Goal: Information Seeking & Learning: Find specific fact

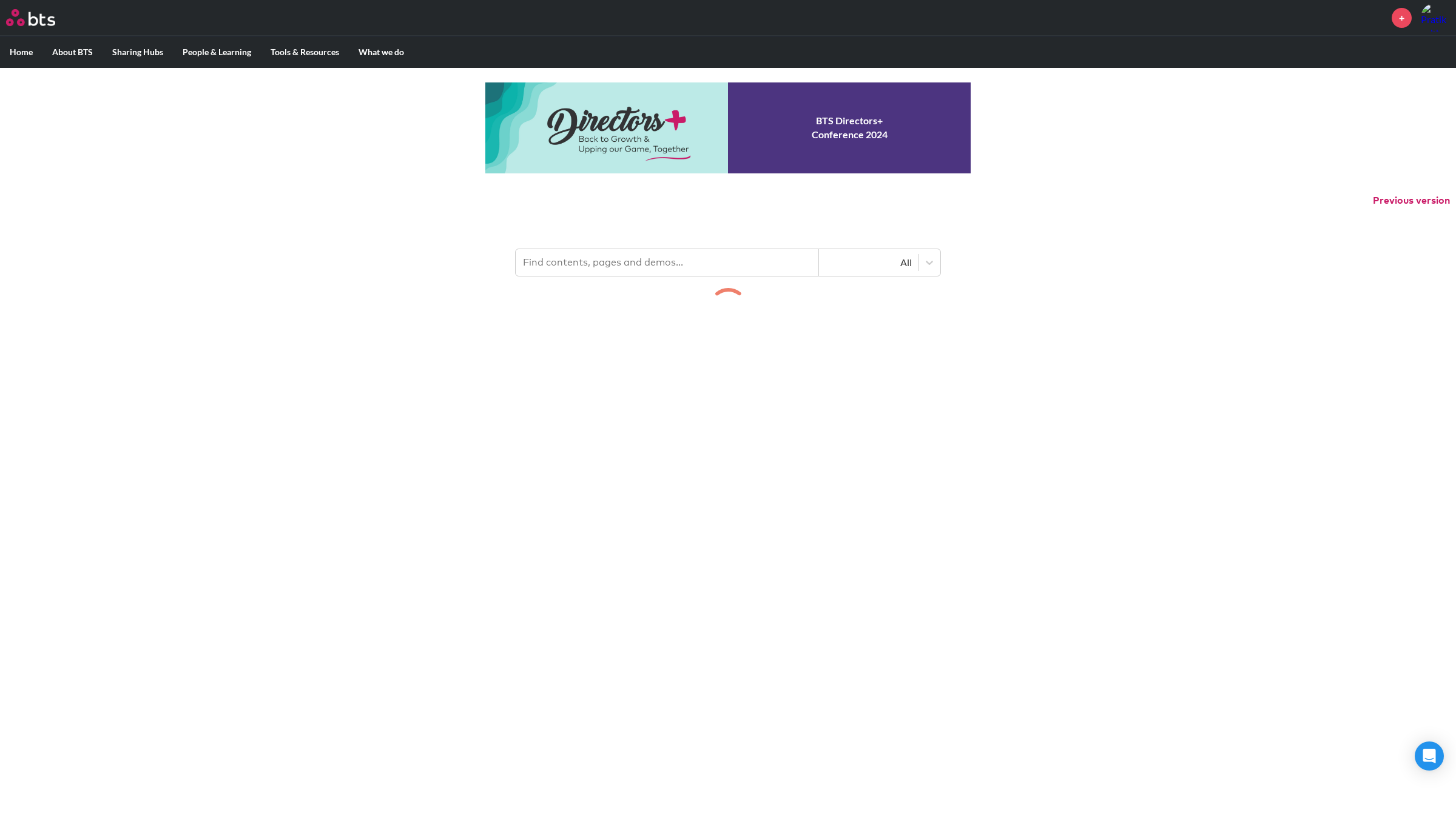
click at [591, 265] on input "text" at bounding box center [667, 262] width 303 height 27
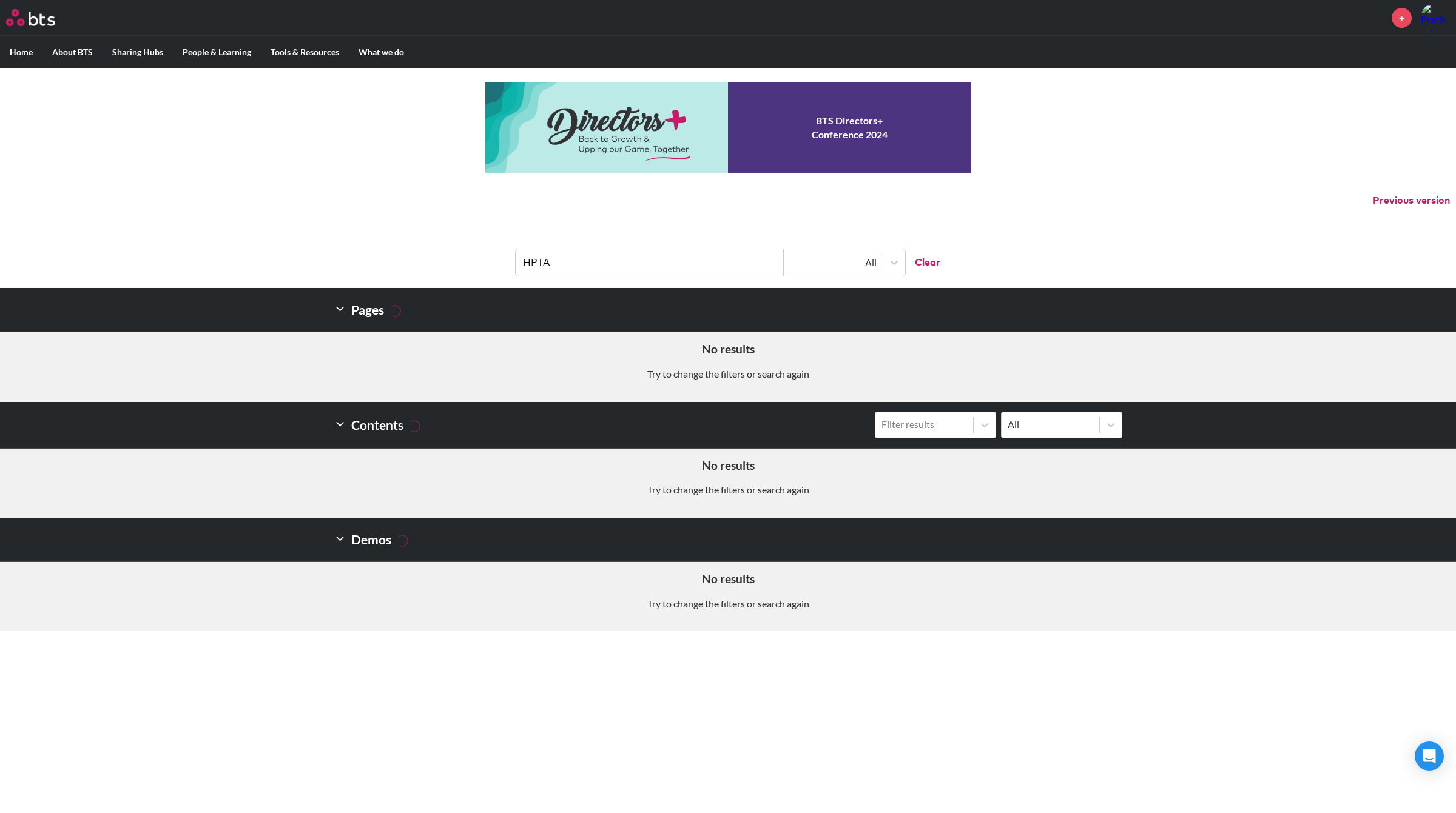
type input "HPTA"
click at [341, 307] on icon at bounding box center [340, 309] width 13 height 13
click at [340, 310] on icon at bounding box center [340, 309] width 13 height 13
click at [560, 264] on input "HPTA" at bounding box center [650, 262] width 268 height 27
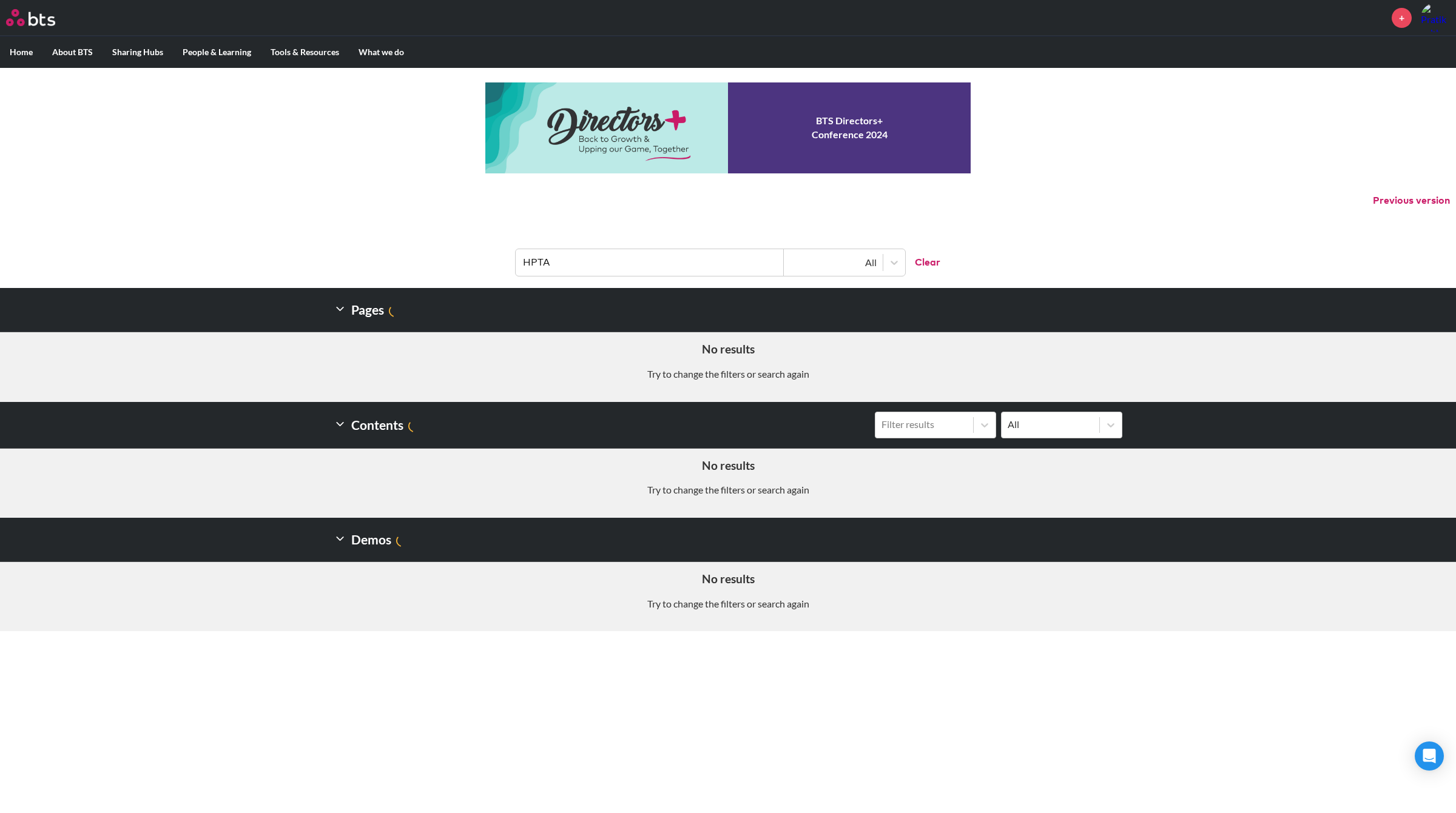
click at [560, 264] on input "HPTA" at bounding box center [650, 262] width 268 height 27
click at [556, 264] on input "HPTA" at bounding box center [650, 262] width 268 height 27
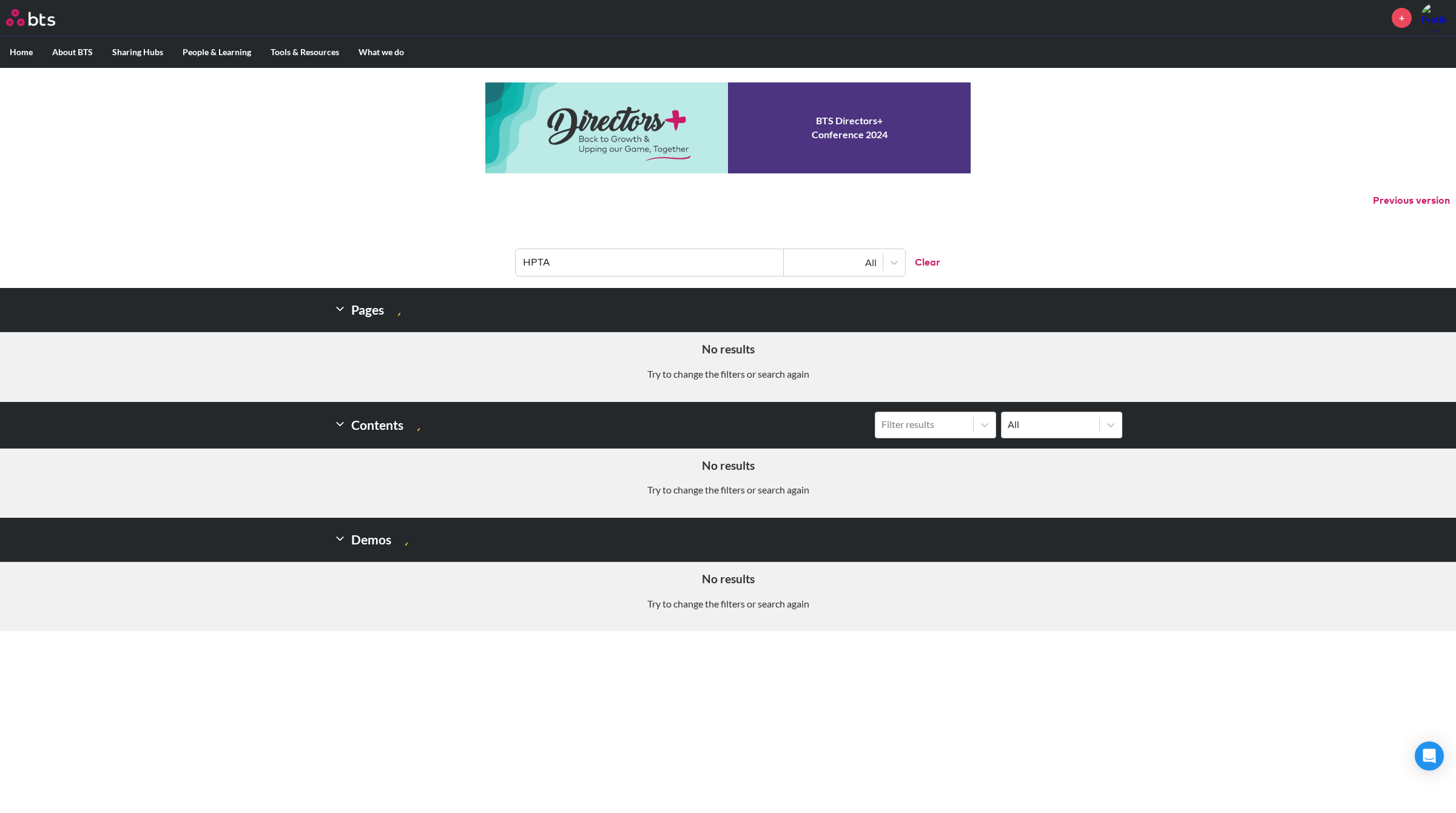
click at [557, 262] on input "HPTA" at bounding box center [650, 262] width 268 height 27
click at [552, 262] on input "HPTA" at bounding box center [650, 262] width 268 height 27
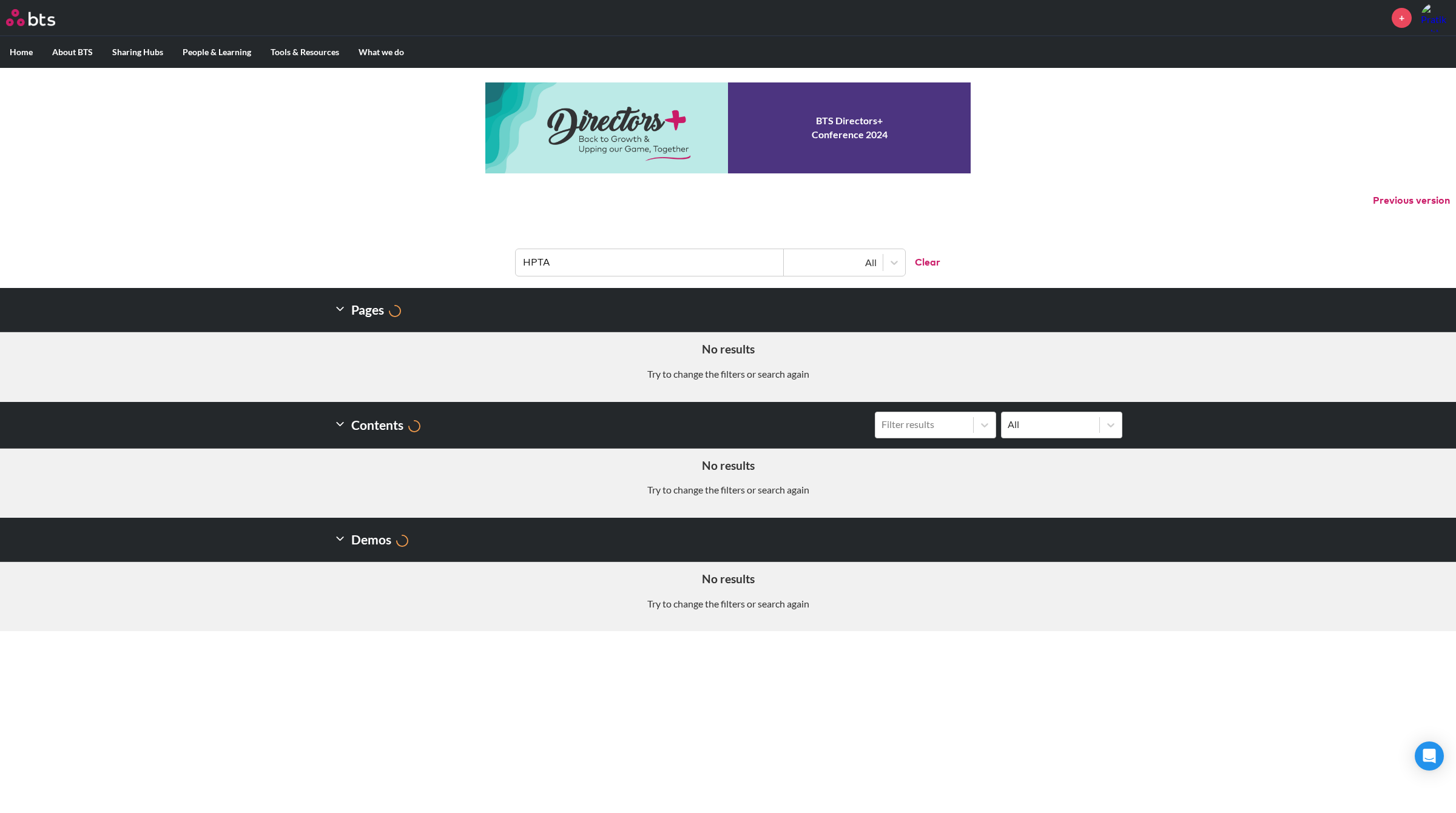
click at [552, 262] on input "HPTA" at bounding box center [650, 262] width 268 height 27
click at [554, 262] on input "HPTA" at bounding box center [650, 262] width 268 height 27
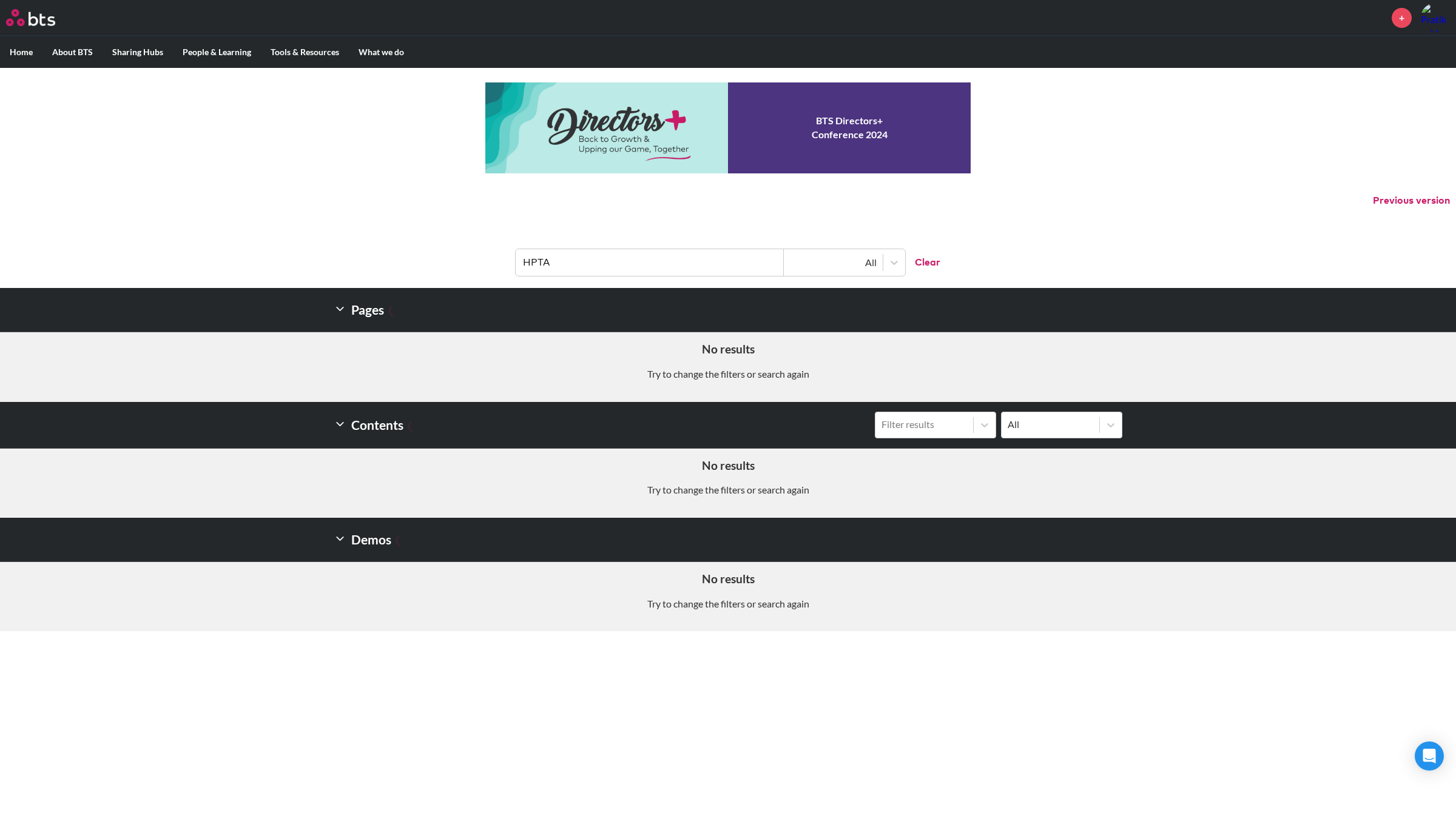
click at [554, 262] on input "HPTA" at bounding box center [650, 262] width 268 height 27
click at [550, 259] on input "HPTA" at bounding box center [650, 262] width 268 height 27
click at [547, 258] on input "HPTA" at bounding box center [650, 262] width 268 height 27
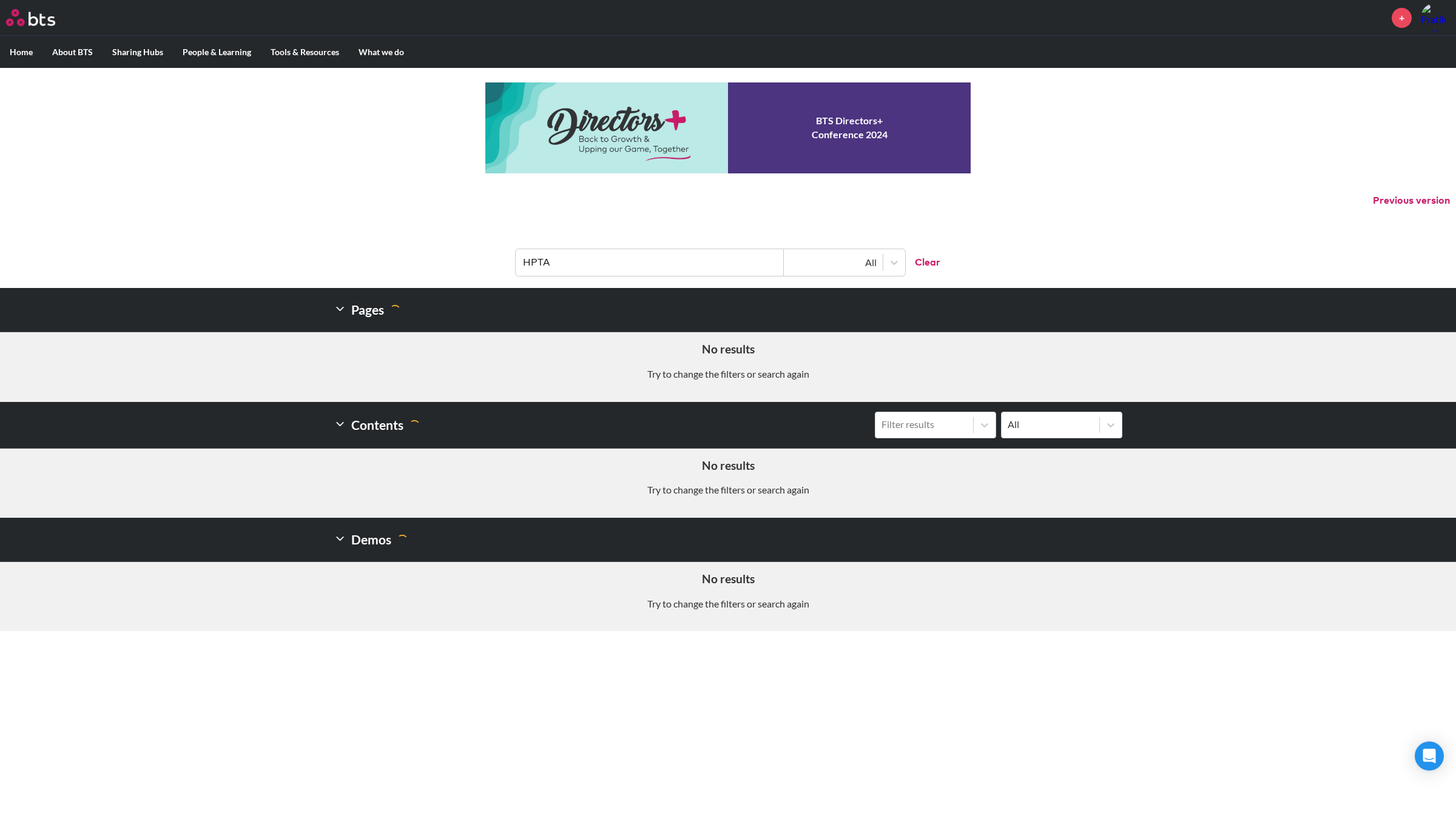
click at [547, 258] on input "HPTA" at bounding box center [650, 262] width 268 height 27
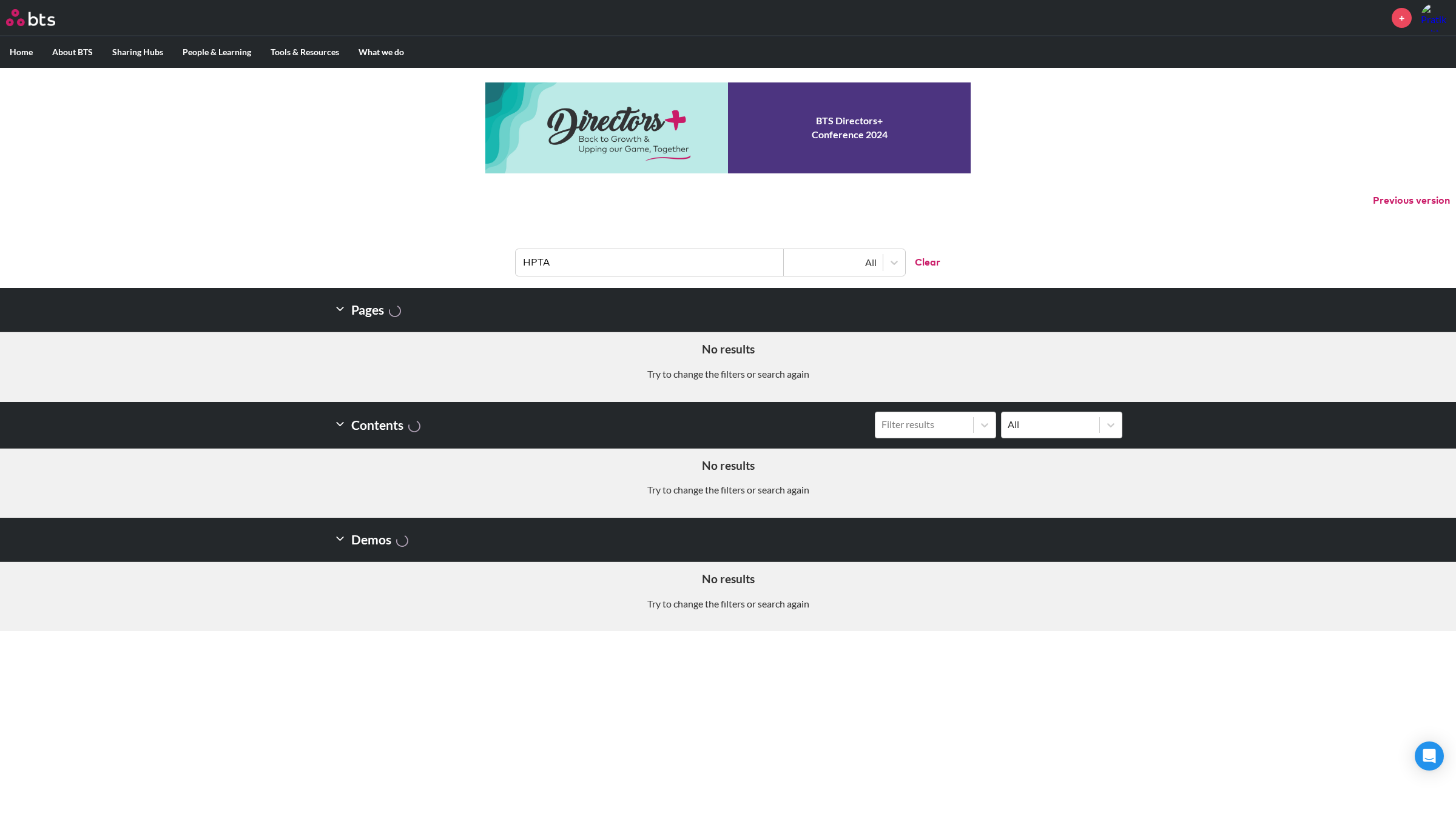
click at [547, 257] on input "HPTA" at bounding box center [650, 262] width 268 height 27
click at [543, 259] on input "HPTA" at bounding box center [650, 262] width 268 height 27
click at [558, 259] on input "HPTA" at bounding box center [650, 262] width 268 height 27
drag, startPoint x: 558, startPoint y: 259, endPoint x: 508, endPoint y: 262, distance: 50.1
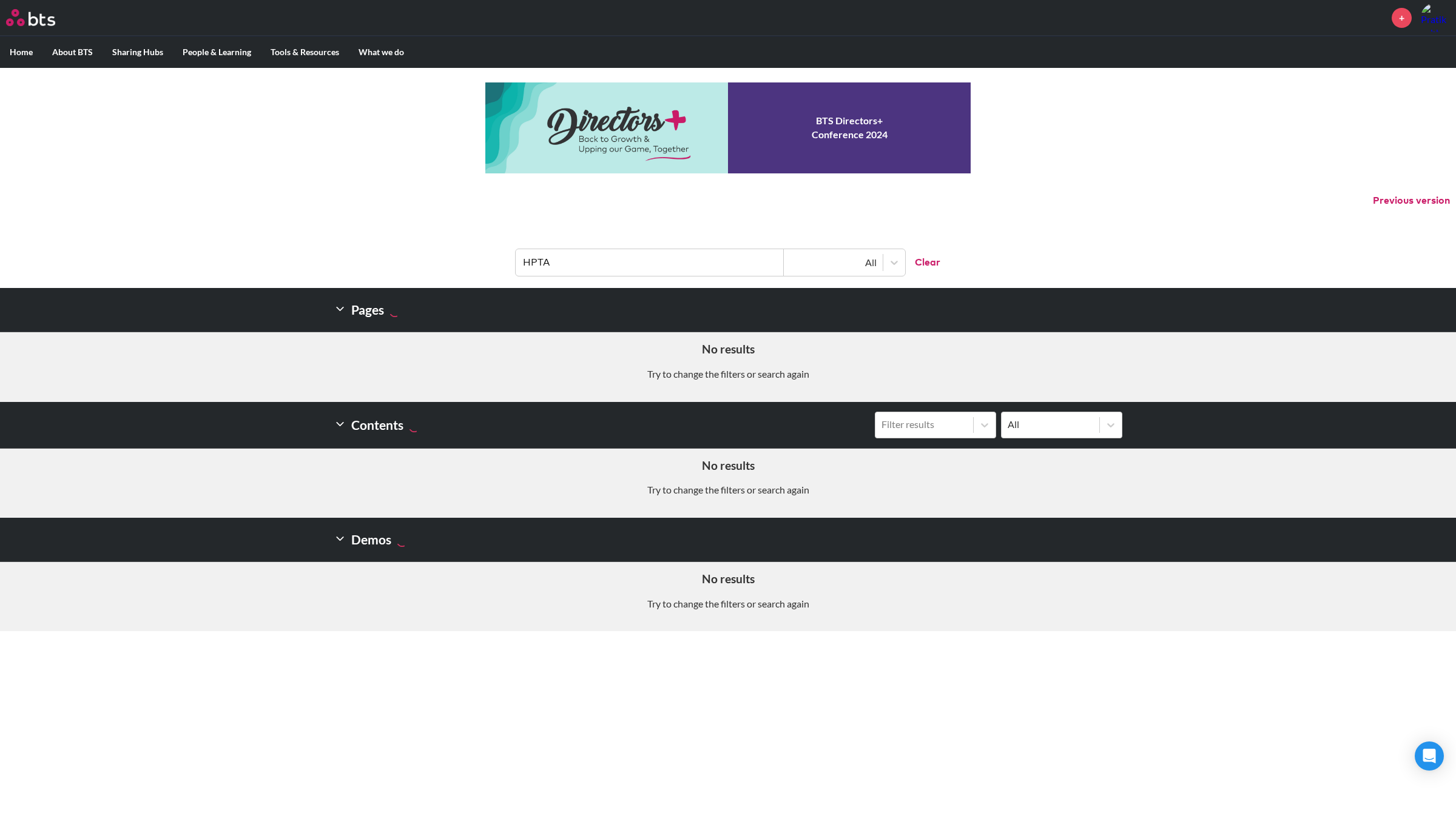
click at [508, 262] on header "HPTA All Clear" at bounding box center [728, 256] width 1456 height 63
click at [499, 262] on header "HPTA All Clear" at bounding box center [728, 256] width 1456 height 63
